Goal: Task Accomplishment & Management: Manage account settings

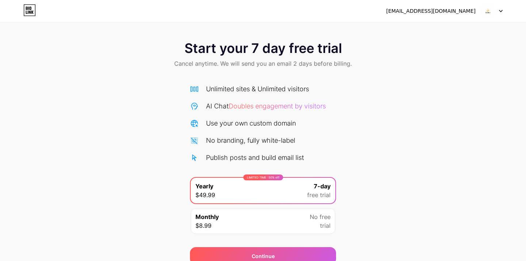
click at [486, 14] on img at bounding box center [488, 11] width 14 height 14
click at [439, 73] on div "Start your 7 day free trial Cancel anytime. We will send you an email 2 days be…" at bounding box center [263, 55] width 526 height 43
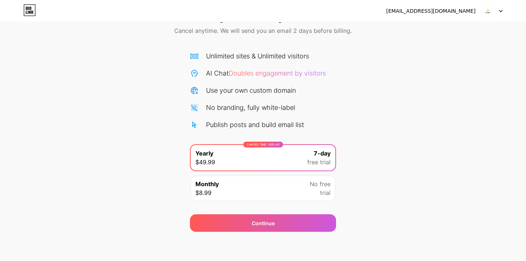
click at [489, 8] on img at bounding box center [488, 11] width 14 height 14
click at [416, 118] on div "Start your 7 day free trial Cancel anytime. We will send you an email 2 days be…" at bounding box center [263, 116] width 526 height 231
click at [30, 12] on icon at bounding box center [30, 12] width 2 height 3
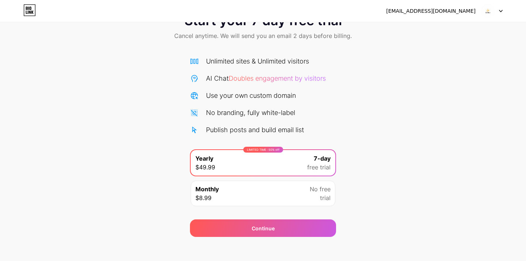
scroll to position [33, 0]
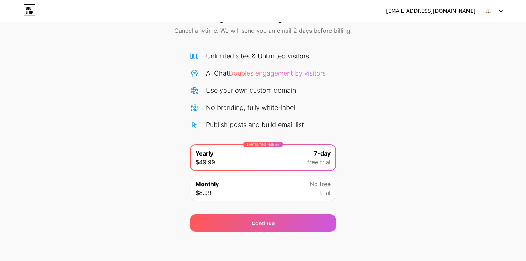
click at [334, 193] on div "Monthly $8.99 No free trial" at bounding box center [263, 189] width 145 height 26
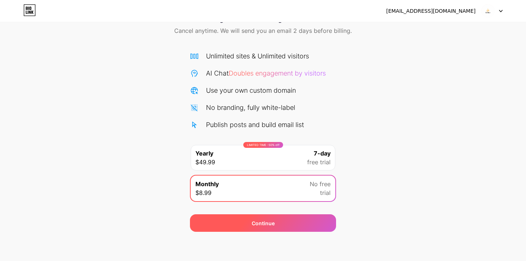
click at [310, 229] on div "Continue" at bounding box center [263, 223] width 146 height 18
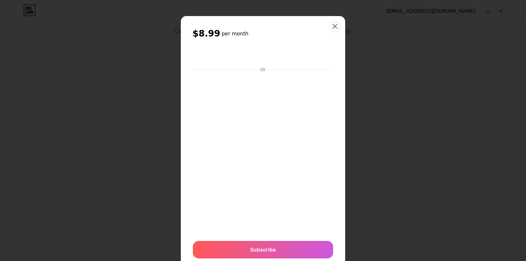
click at [332, 27] on icon at bounding box center [335, 26] width 6 height 6
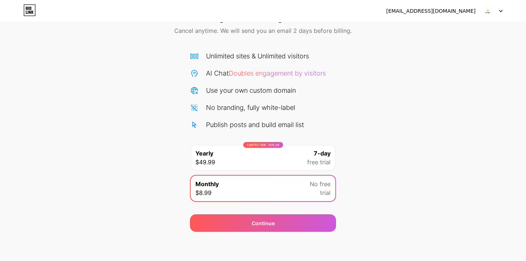
scroll to position [5, 0]
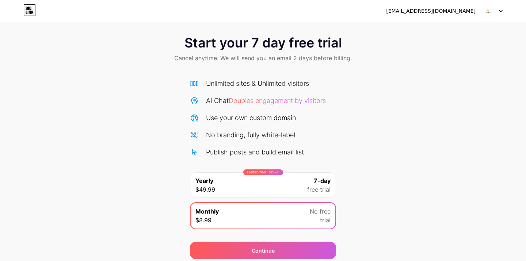
click at [260, 101] on span "Doubles engagement by visitors" at bounding box center [277, 101] width 97 height 8
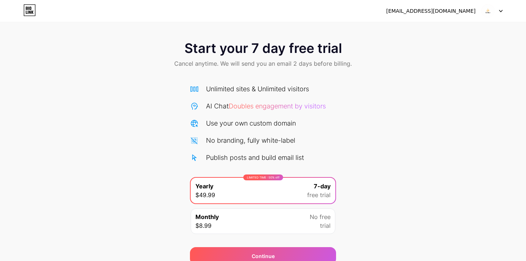
click at [260, 107] on span "Doubles engagement by visitors" at bounding box center [277, 106] width 97 height 8
click at [459, 6] on div "[EMAIL_ADDRESS][DOMAIN_NAME]" at bounding box center [444, 10] width 116 height 13
click at [488, 15] on img at bounding box center [488, 11] width 14 height 14
click at [500, 14] on div at bounding box center [491, 10] width 21 height 13
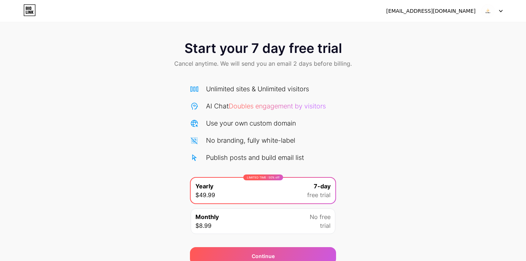
click at [502, 8] on div "[EMAIL_ADDRESS][DOMAIN_NAME] Logout" at bounding box center [263, 10] width 526 height 13
click at [501, 8] on div at bounding box center [491, 10] width 21 height 13
click at [428, 28] on li "Logout" at bounding box center [456, 30] width 91 height 20
